Goal: Task Accomplishment & Management: Use online tool/utility

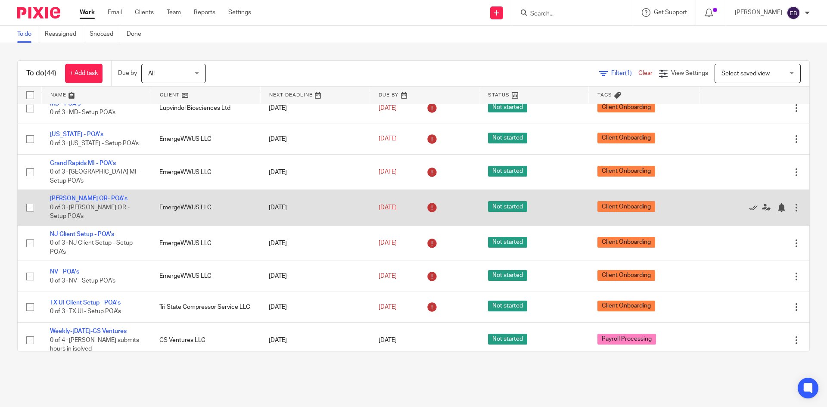
scroll to position [1164, 0]
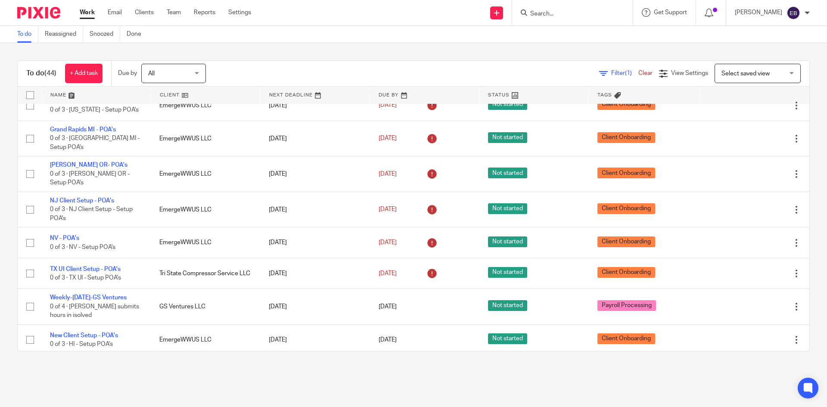
click at [410, 12] on input "Search" at bounding box center [568, 14] width 78 height 8
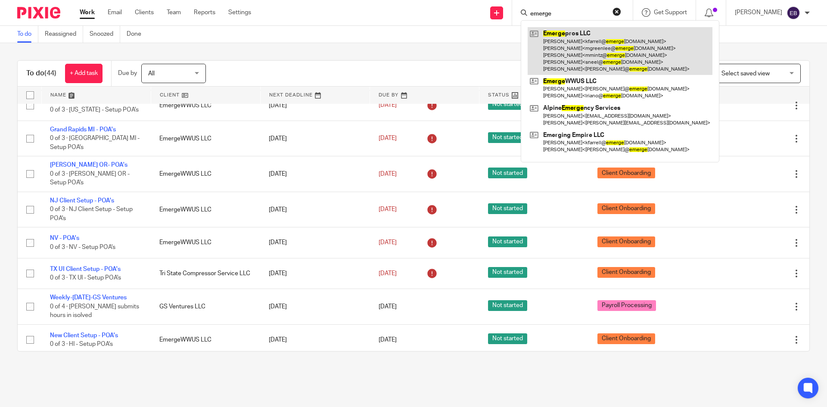
type input "emerge"
click at [410, 51] on link at bounding box center [620, 51] width 185 height 48
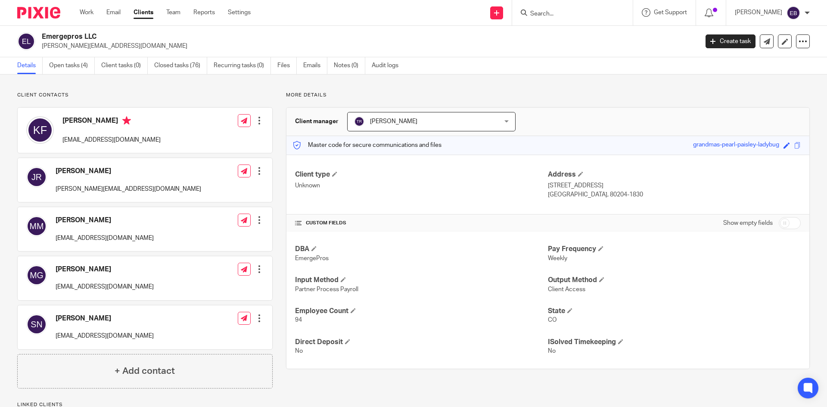
click at [562, 10] on input "Search" at bounding box center [568, 14] width 78 height 8
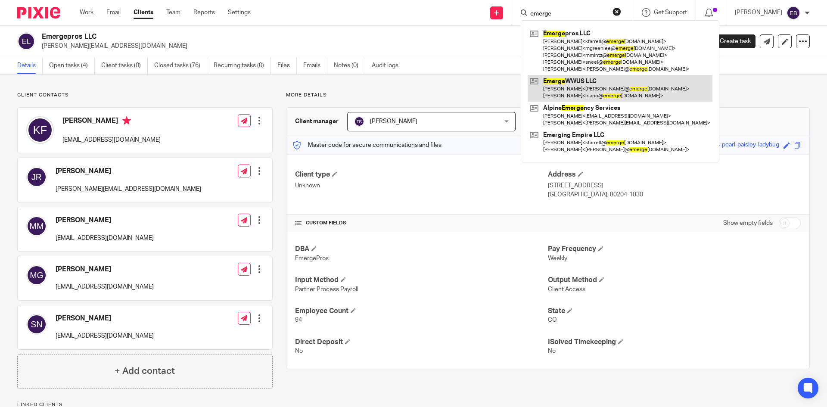
type input "emerge"
click at [601, 91] on link at bounding box center [620, 88] width 185 height 27
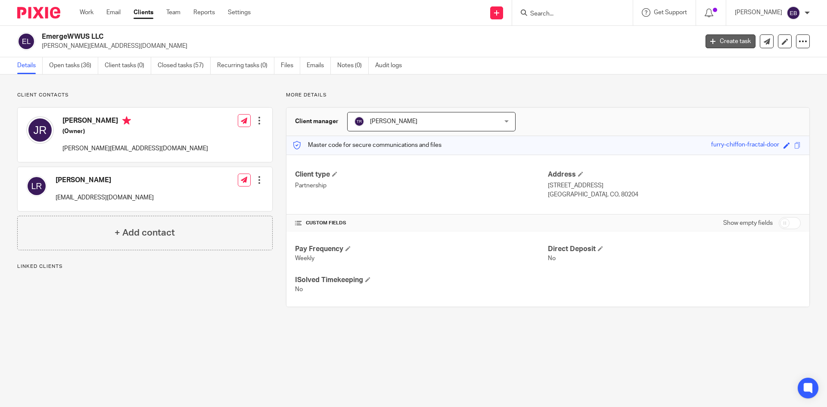
click at [738, 44] on link "Create task" at bounding box center [731, 41] width 50 height 14
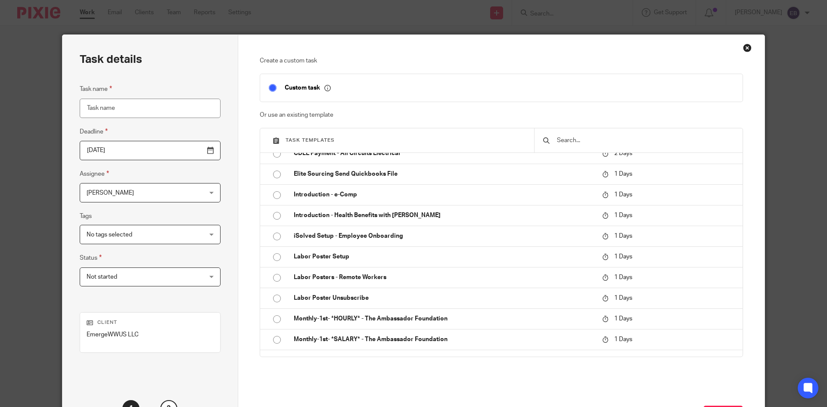
scroll to position [345, 0]
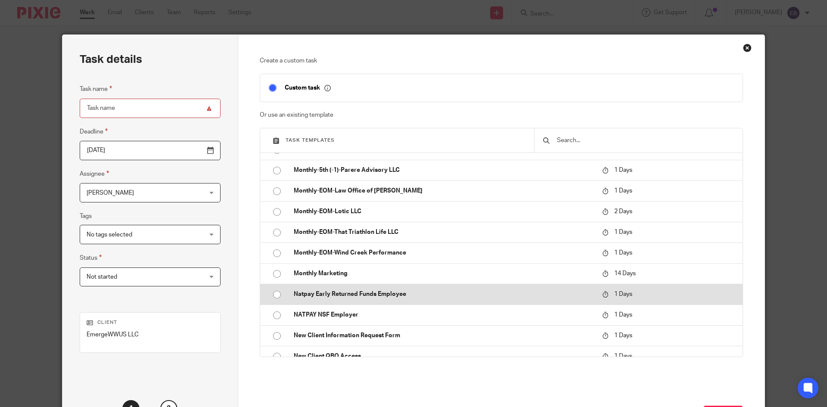
click at [274, 294] on input "radio" at bounding box center [277, 294] width 16 height 16
type input "2025-09-17"
type input "Natpay Early Returned Funds Employee"
checkbox input "false"
radio input "false"
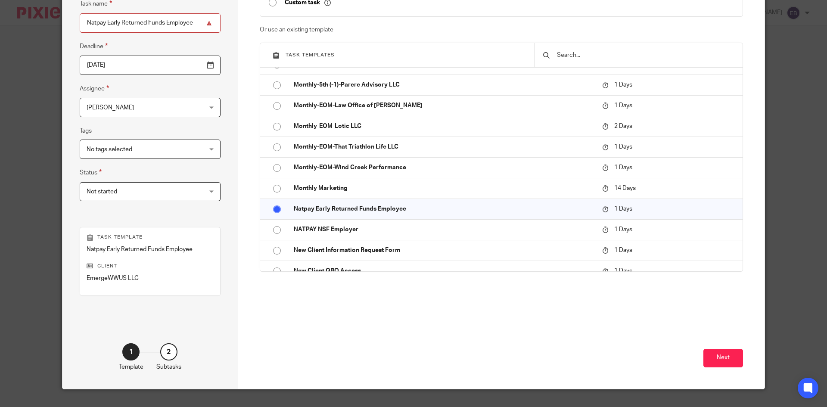
scroll to position [102, 0]
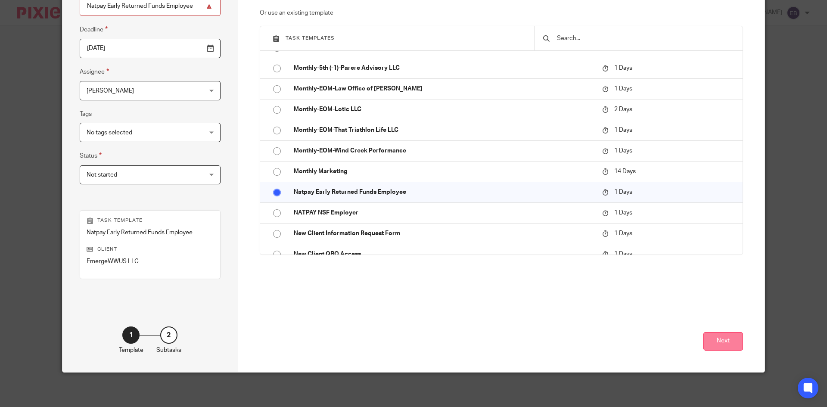
click at [721, 341] on button "Next" at bounding box center [724, 341] width 40 height 19
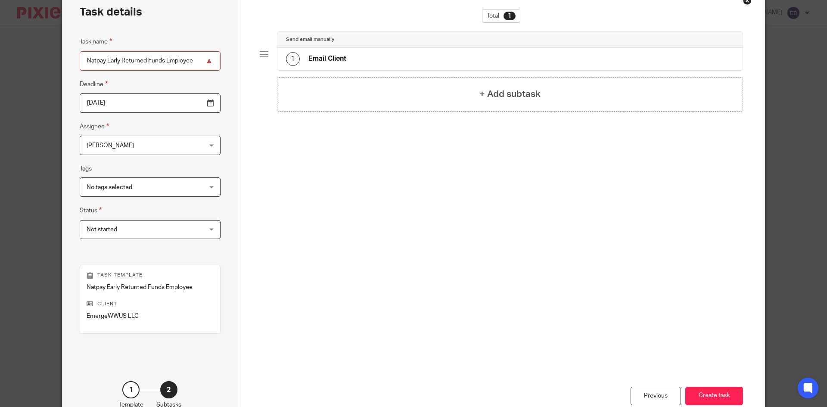
scroll to position [0, 0]
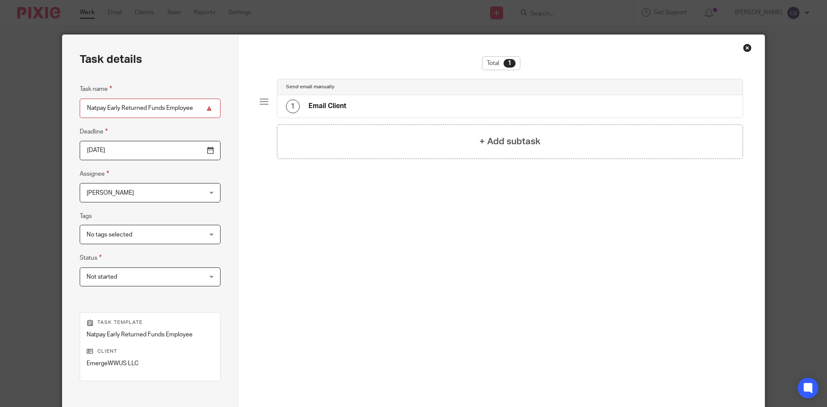
click at [536, 103] on div "1 Email Client" at bounding box center [510, 106] width 466 height 22
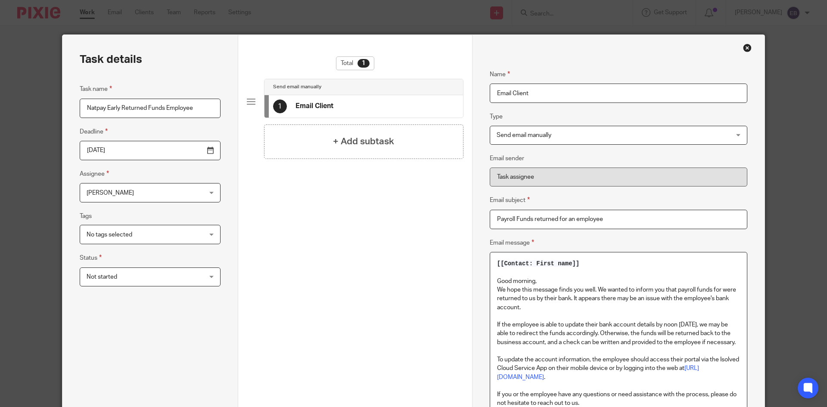
click at [723, 290] on p "We hope this message finds you well. We wanted to inform you that payroll funds…" at bounding box center [618, 299] width 243 height 26
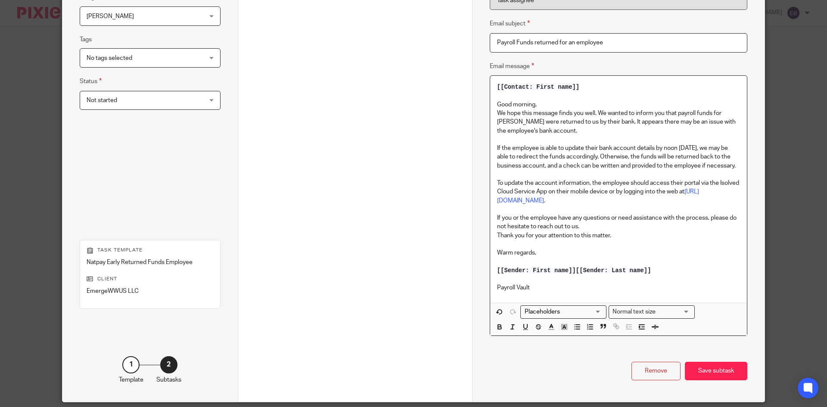
scroll to position [206, 0]
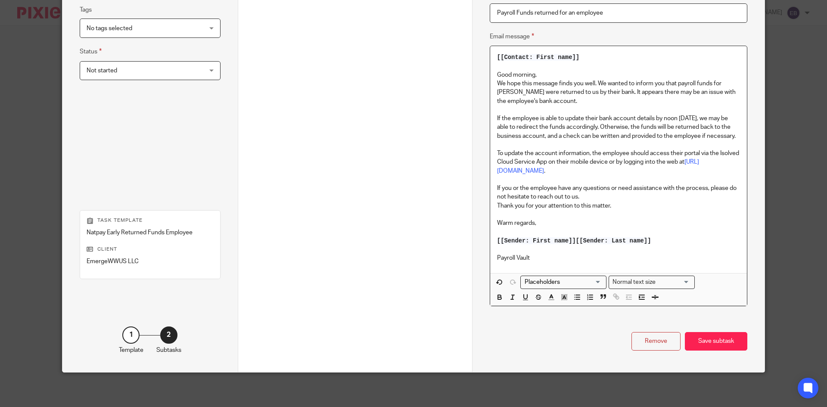
drag, startPoint x: 573, startPoint y: 240, endPoint x: 586, endPoint y: 224, distance: 20.5
click at [576, 239] on span "[[Sender: Last name]]" at bounding box center [613, 240] width 75 height 7
click at [710, 341] on div "Save subtask" at bounding box center [716, 341] width 62 height 19
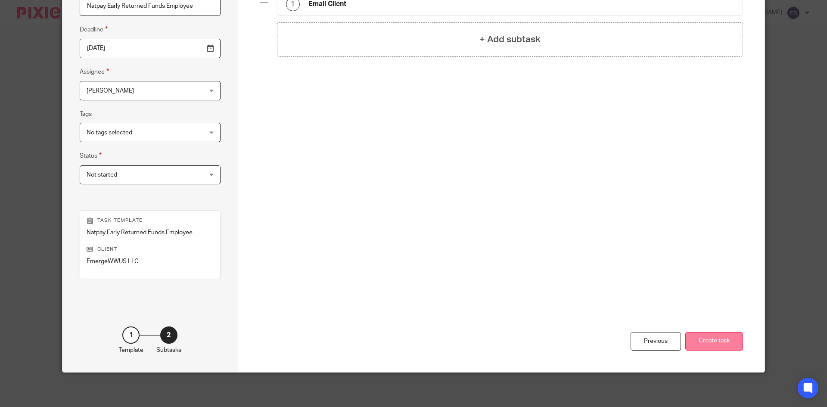
scroll to position [102, 0]
click at [704, 348] on button "Create task" at bounding box center [714, 341] width 58 height 19
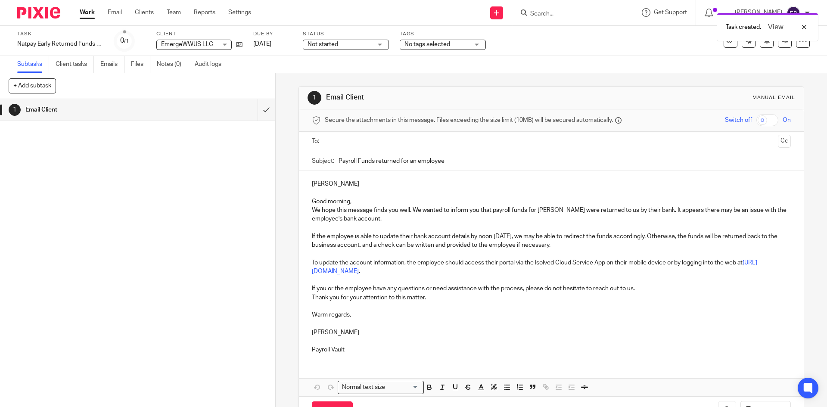
click at [375, 140] on input "text" at bounding box center [551, 142] width 446 height 10
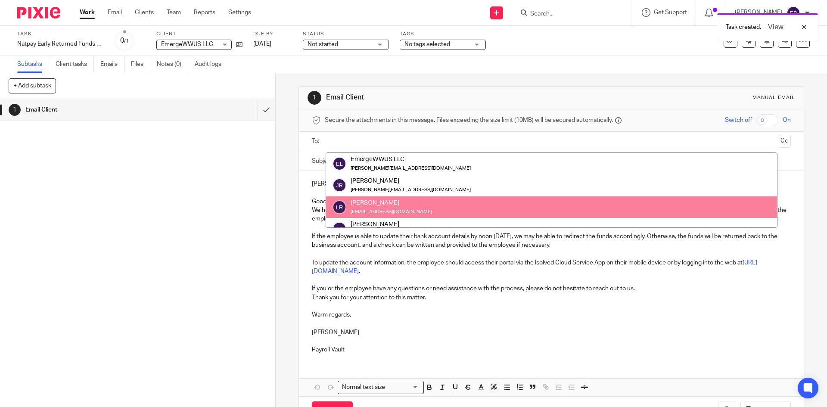
drag, startPoint x: 416, startPoint y: 204, endPoint x: 395, endPoint y: 158, distance: 50.9
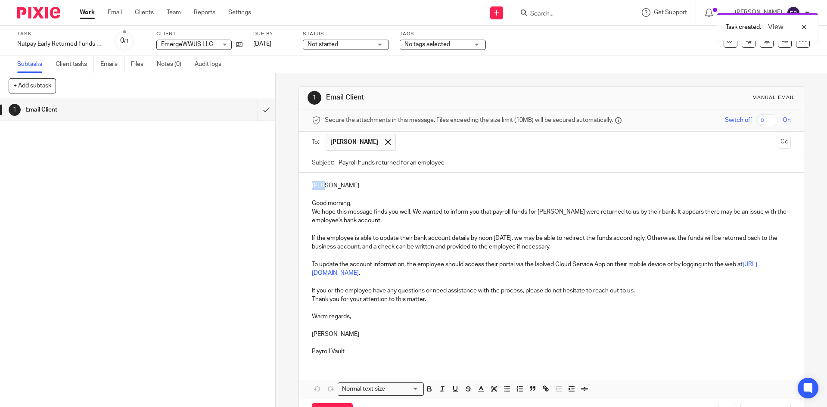
drag, startPoint x: 327, startPoint y: 184, endPoint x: 296, endPoint y: 181, distance: 30.8
click at [295, 181] on div "1 Email Client Manual email Secure the attachments in this message. Files excee…" at bounding box center [551, 240] width 551 height 334
drag, startPoint x: 772, startPoint y: 141, endPoint x: 741, endPoint y: 141, distance: 31.0
click at [778, 142] on button "Cc" at bounding box center [784, 142] width 13 height 13
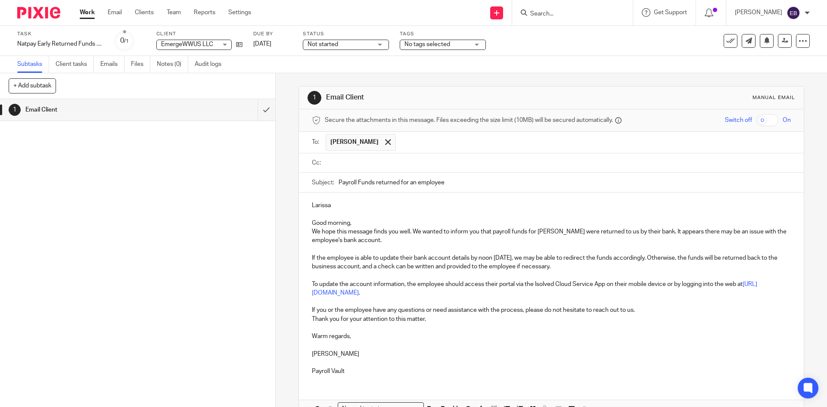
click at [433, 162] on input "text" at bounding box center [557, 163] width 459 height 10
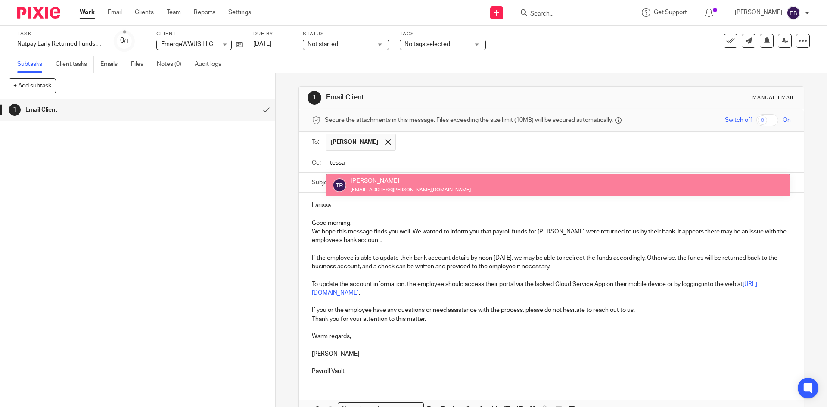
type input "tessa"
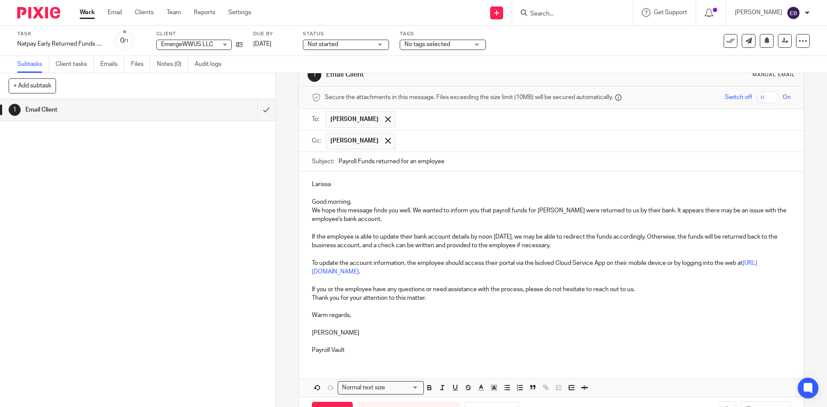
scroll to position [54, 0]
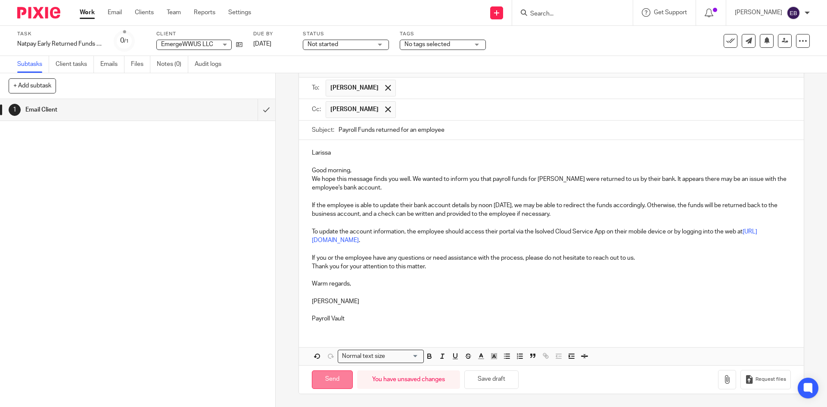
click at [331, 385] on input "Send" at bounding box center [332, 379] width 41 height 19
type input "Sent"
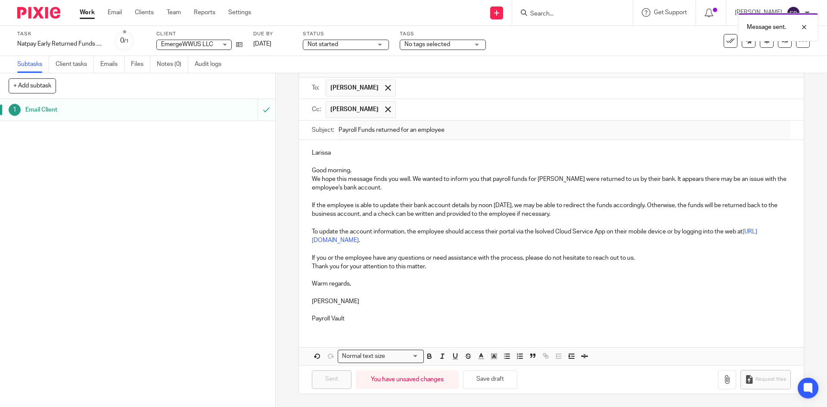
click at [89, 11] on link "Work" at bounding box center [87, 12] width 15 height 9
